Goal: Navigation & Orientation: Find specific page/section

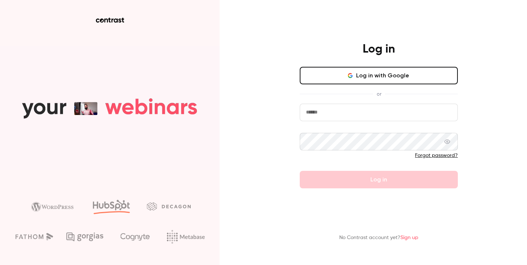
type input "**********"
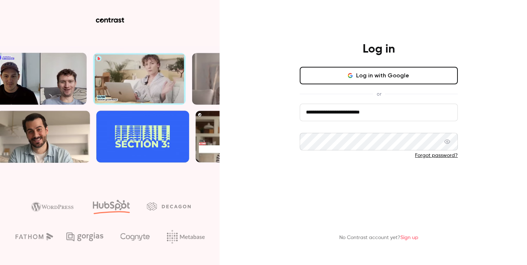
click at [325, 182] on button "Log in" at bounding box center [378, 180] width 158 height 18
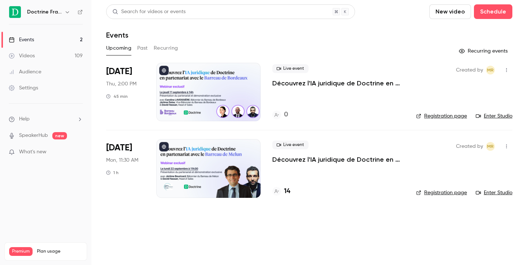
click at [70, 13] on icon "button" at bounding box center [67, 12] width 6 height 6
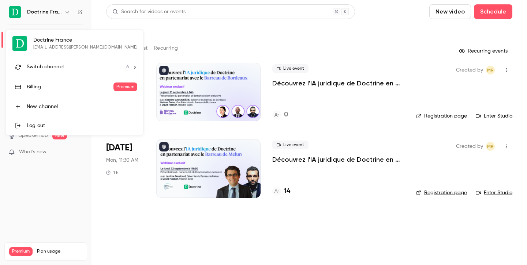
click at [56, 66] on span "Switch channel" at bounding box center [45, 67] width 37 height 8
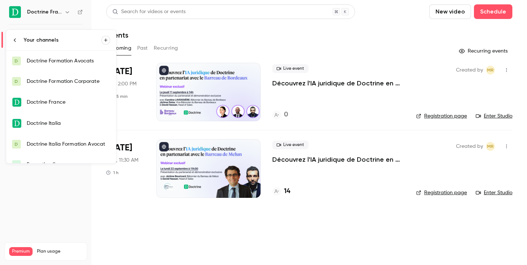
click at [56, 66] on link "D Doctrine Formation Avocats" at bounding box center [61, 61] width 110 height 20
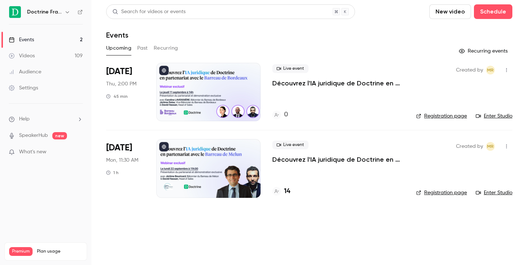
click at [66, 12] on icon "button" at bounding box center [67, 12] width 6 height 6
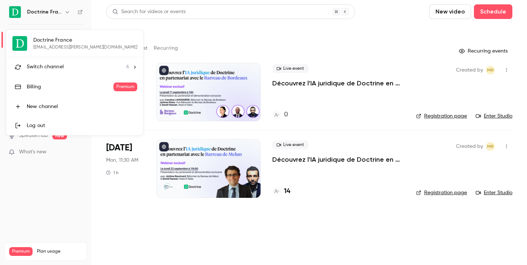
click at [56, 63] on li "Switch channel 6" at bounding box center [74, 66] width 137 height 19
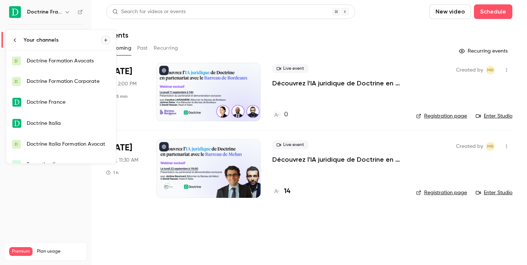
click at [56, 63] on div "Doctrine Formation Avocats" at bounding box center [68, 60] width 83 height 7
